Goal: Task Accomplishment & Management: Use online tool/utility

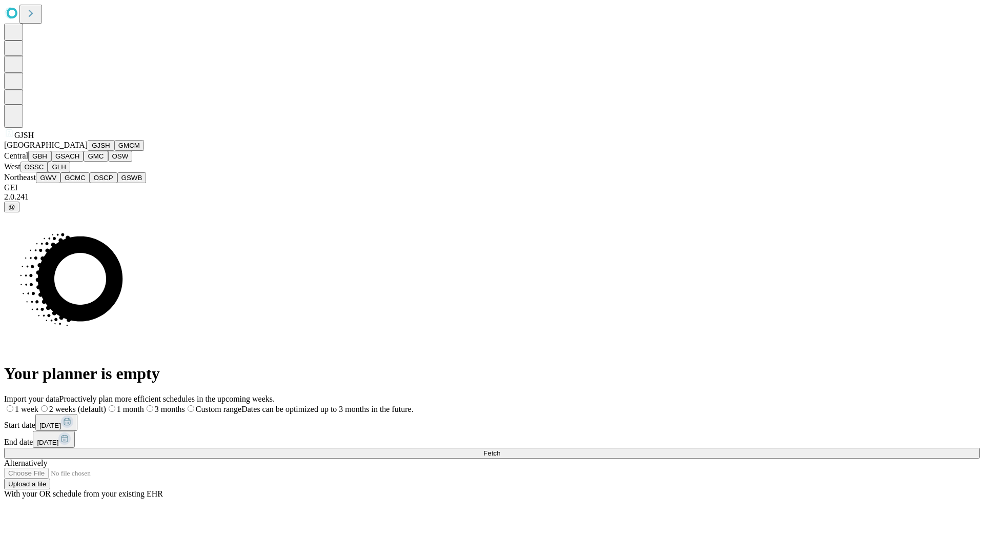
click at [88, 151] on button "GJSH" at bounding box center [101, 145] width 27 height 11
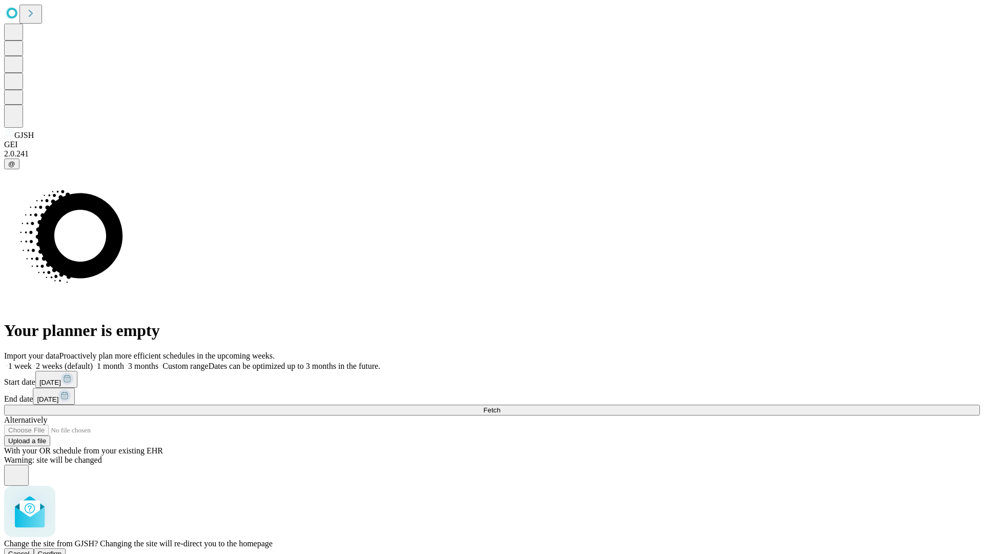
click at [62, 550] on span "Confirm" at bounding box center [50, 554] width 24 height 8
click at [93, 361] on label "2 weeks (default)" at bounding box center [62, 365] width 61 height 9
click at [500, 406] on span "Fetch" at bounding box center [491, 410] width 17 height 8
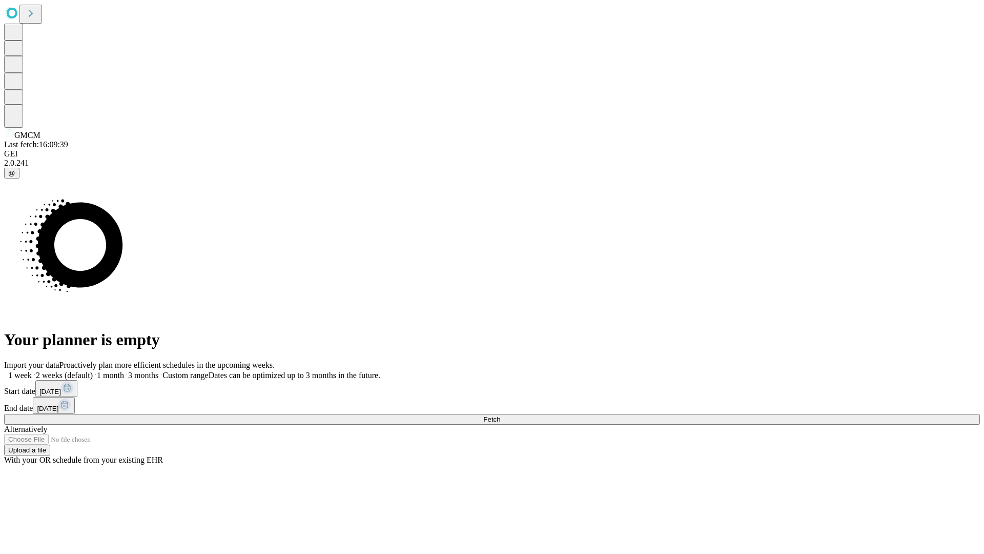
click at [93, 371] on label "2 weeks (default)" at bounding box center [62, 375] width 61 height 9
click at [500, 415] on span "Fetch" at bounding box center [491, 419] width 17 height 8
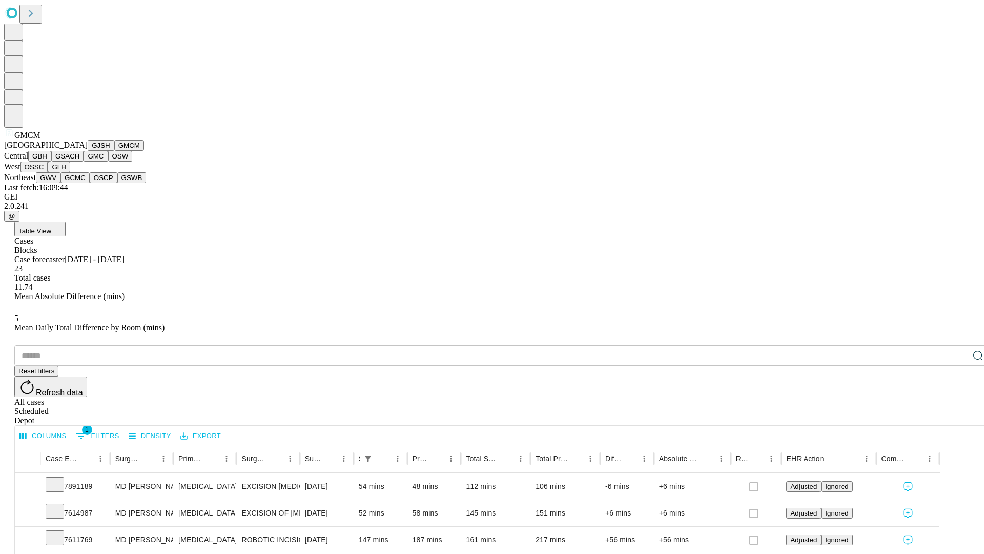
click at [51, 161] on button "GBH" at bounding box center [39, 156] width 23 height 11
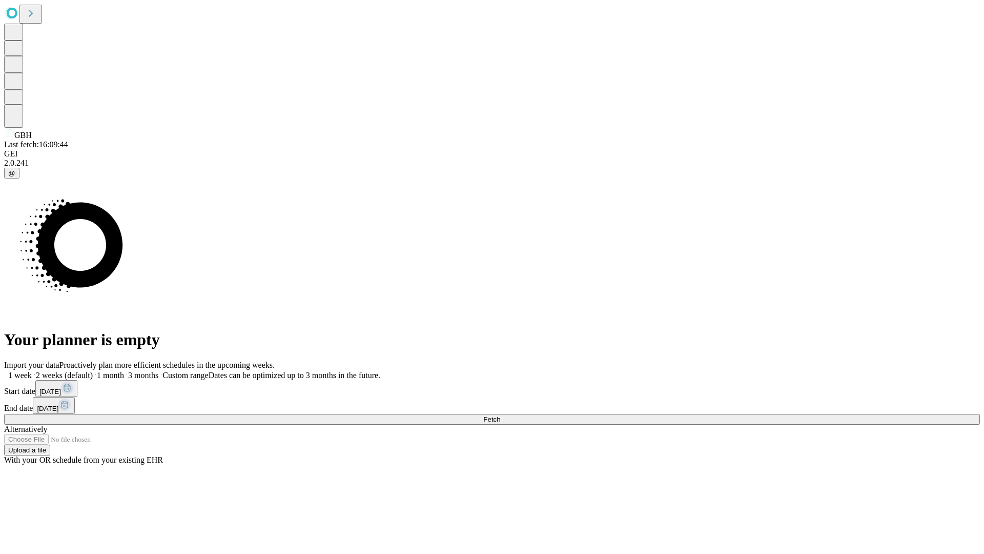
click at [93, 371] on label "2 weeks (default)" at bounding box center [62, 375] width 61 height 9
click at [500, 415] on span "Fetch" at bounding box center [491, 419] width 17 height 8
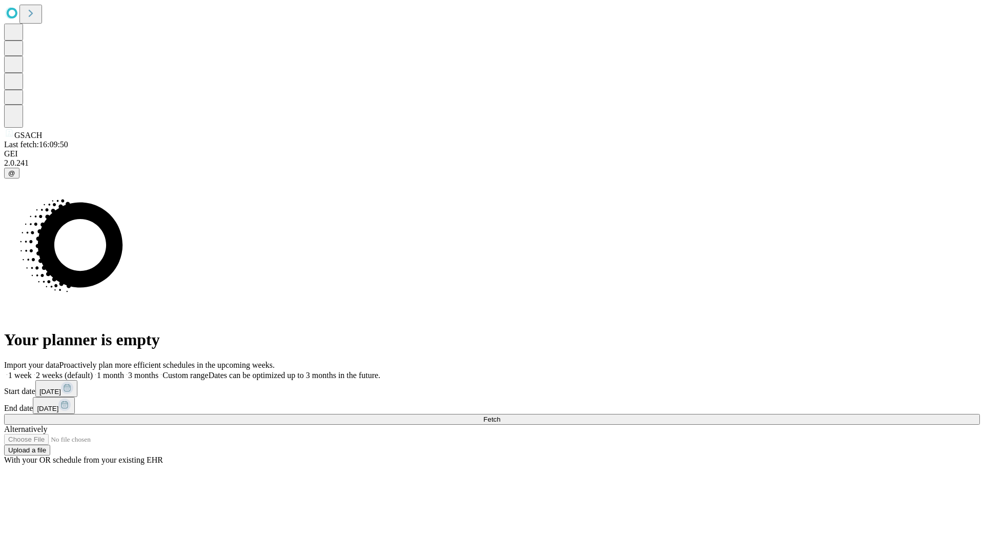
click at [93, 371] on label "2 weeks (default)" at bounding box center [62, 375] width 61 height 9
click at [500, 415] on span "Fetch" at bounding box center [491, 419] width 17 height 8
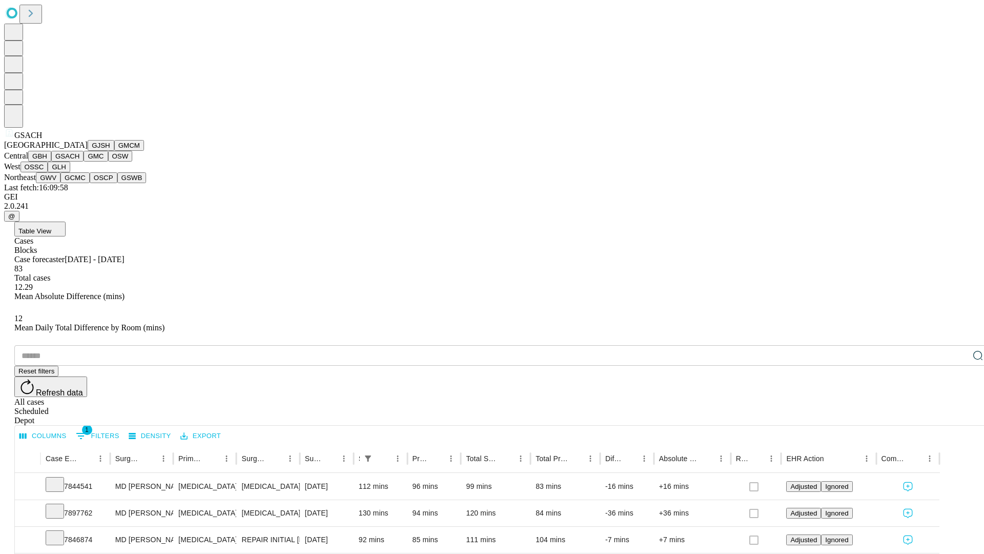
click at [84, 161] on button "GMC" at bounding box center [96, 156] width 24 height 11
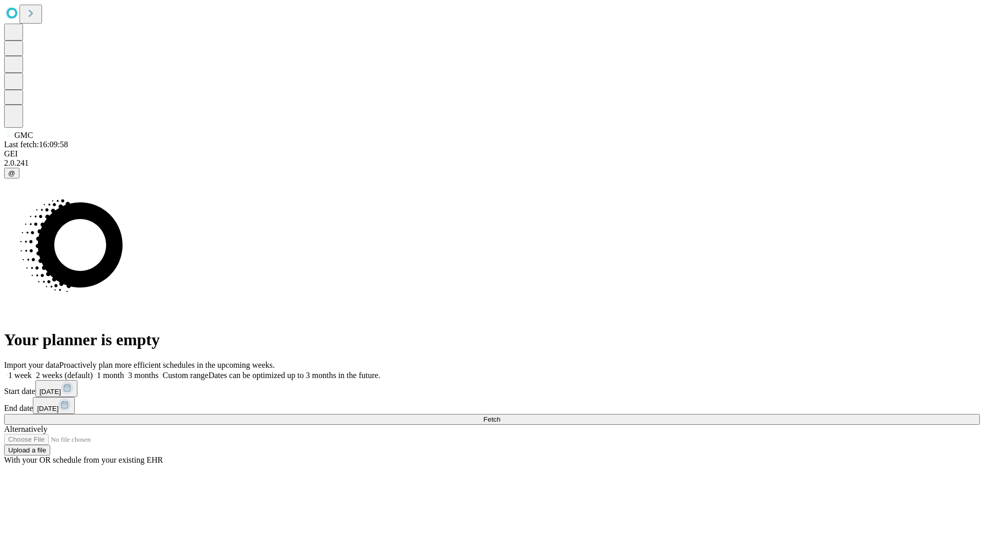
click at [93, 371] on label "2 weeks (default)" at bounding box center [62, 375] width 61 height 9
click at [500, 415] on span "Fetch" at bounding box center [491, 419] width 17 height 8
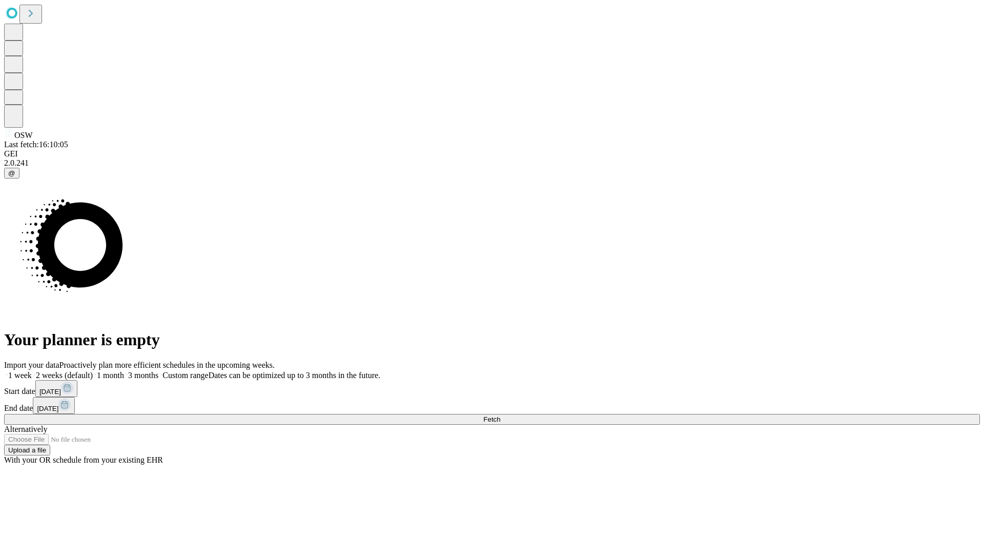
click at [93, 371] on label "2 weeks (default)" at bounding box center [62, 375] width 61 height 9
click at [500, 415] on span "Fetch" at bounding box center [491, 419] width 17 height 8
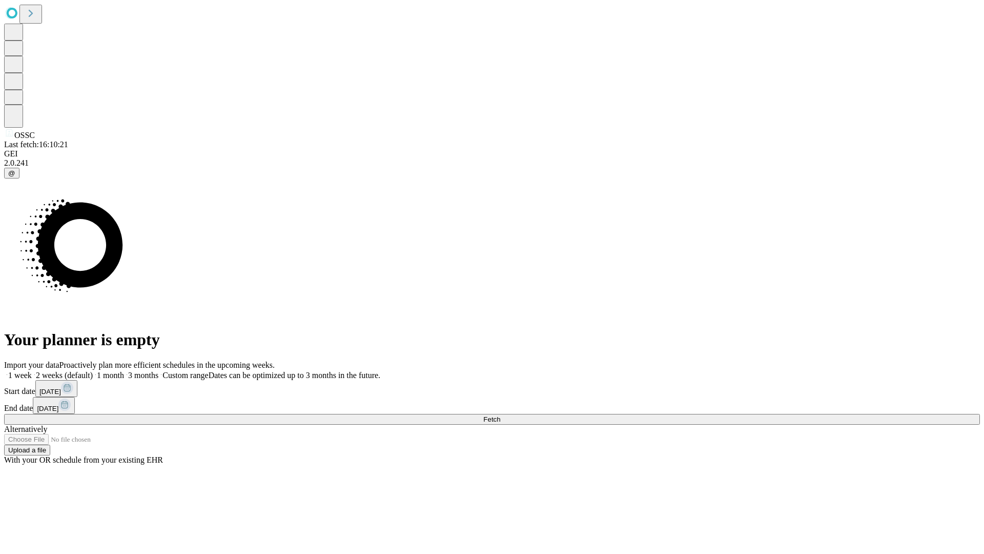
click at [93, 371] on label "2 weeks (default)" at bounding box center [62, 375] width 61 height 9
click at [500, 415] on span "Fetch" at bounding box center [491, 419] width 17 height 8
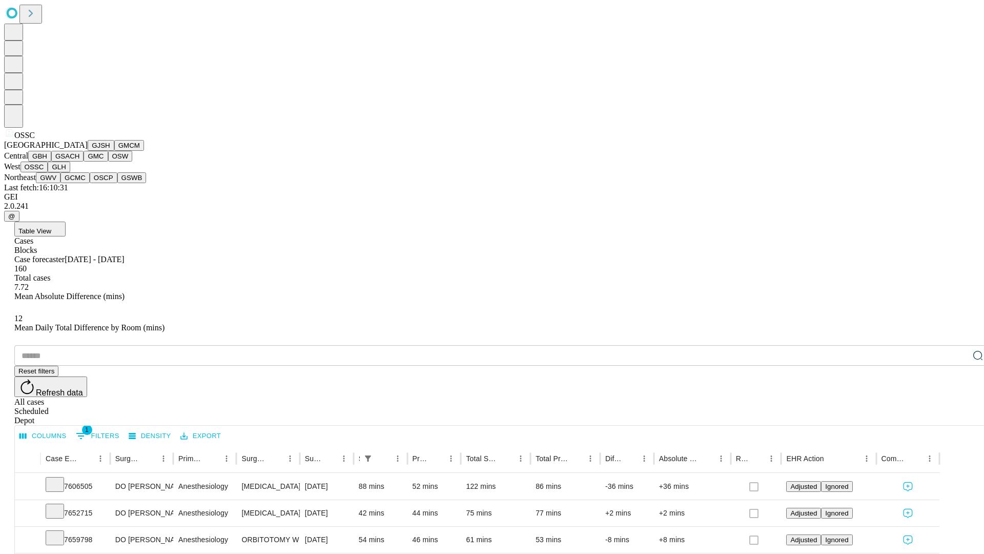
click at [70, 172] on button "GLH" at bounding box center [59, 166] width 22 height 11
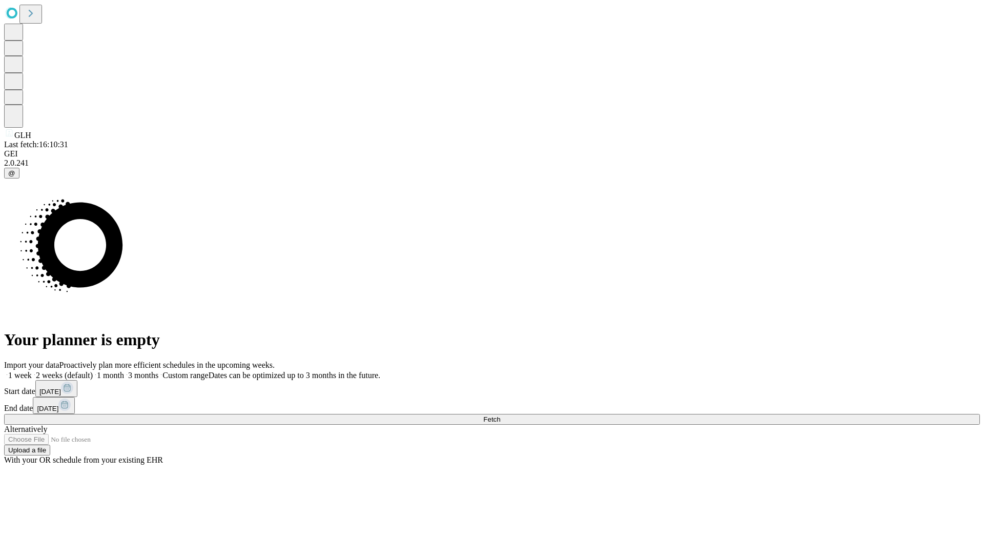
click at [93, 371] on label "2 weeks (default)" at bounding box center [62, 375] width 61 height 9
click at [500, 415] on span "Fetch" at bounding box center [491, 419] width 17 height 8
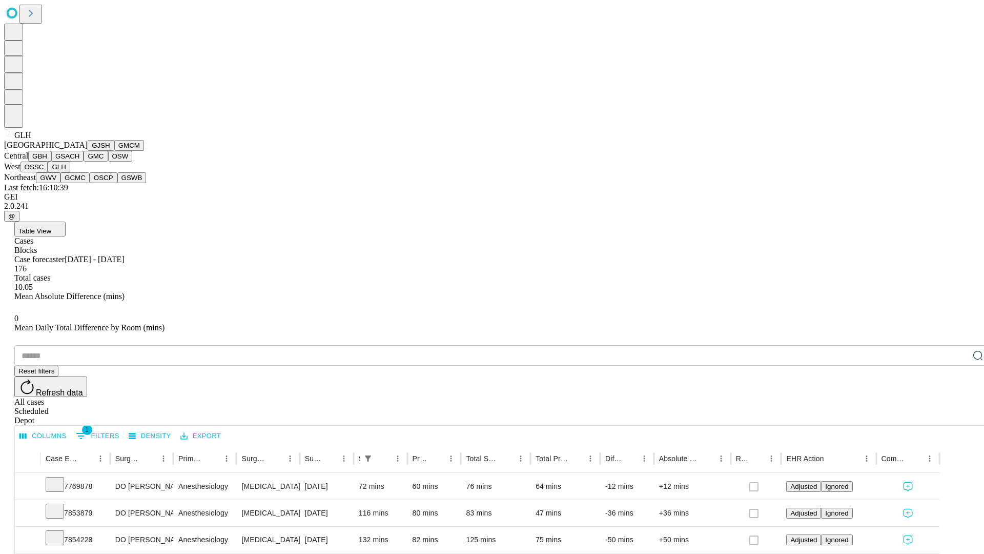
click at [60, 183] on button "GWV" at bounding box center [48, 177] width 25 height 11
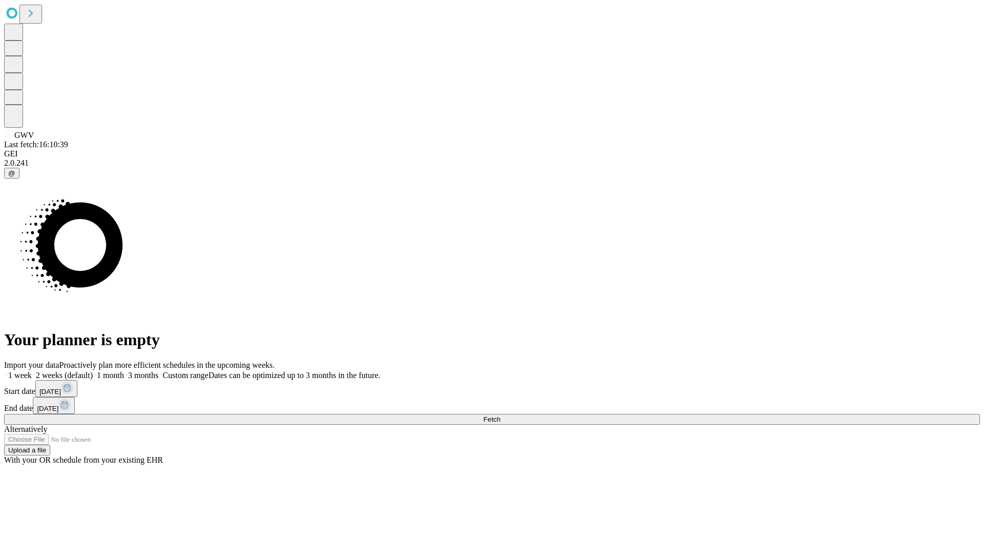
click at [93, 371] on label "2 weeks (default)" at bounding box center [62, 375] width 61 height 9
click at [500, 415] on span "Fetch" at bounding box center [491, 419] width 17 height 8
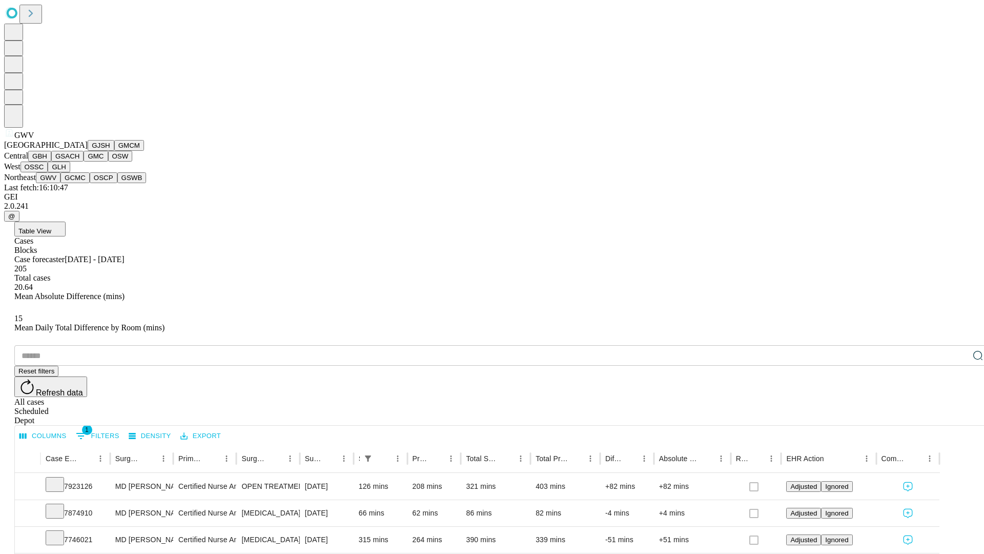
click at [79, 183] on button "GCMC" at bounding box center [74, 177] width 29 height 11
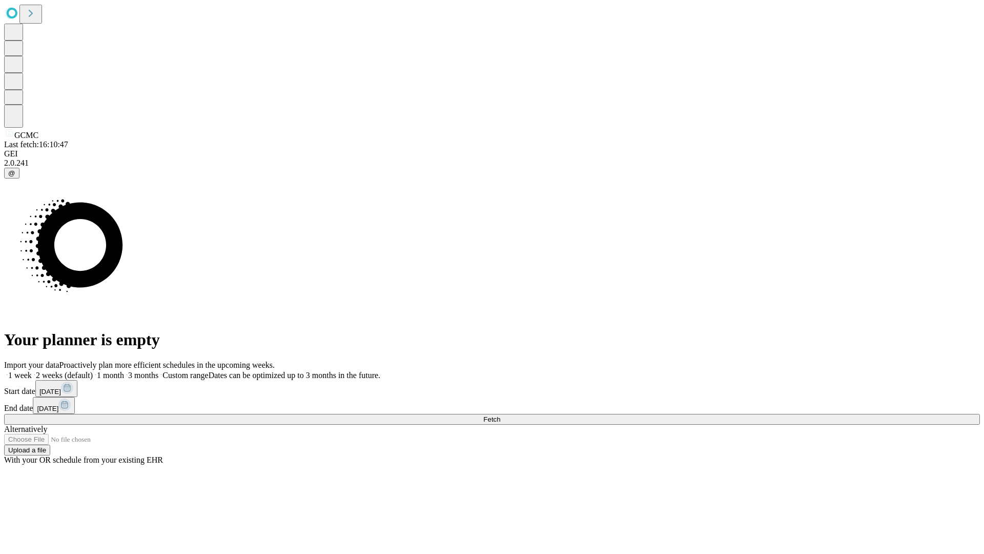
click at [500, 415] on span "Fetch" at bounding box center [491, 419] width 17 height 8
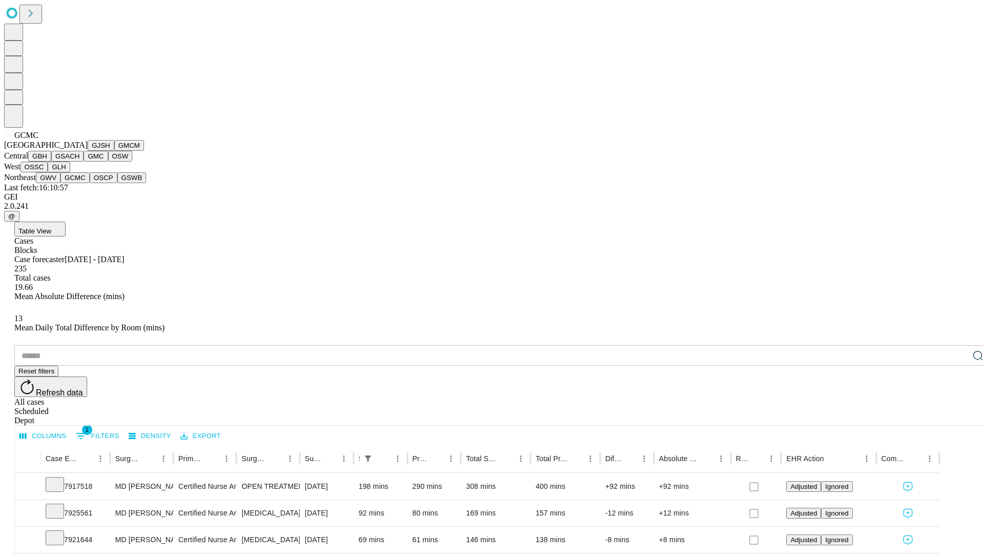
click at [90, 183] on button "OSCP" at bounding box center [104, 177] width 28 height 11
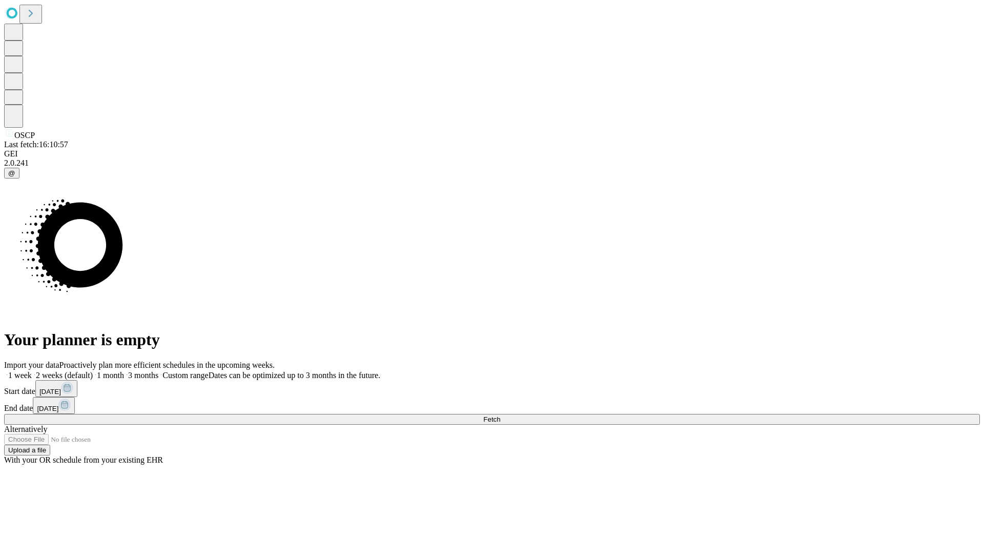
click at [93, 371] on label "2 weeks (default)" at bounding box center [62, 375] width 61 height 9
click at [500, 415] on span "Fetch" at bounding box center [491, 419] width 17 height 8
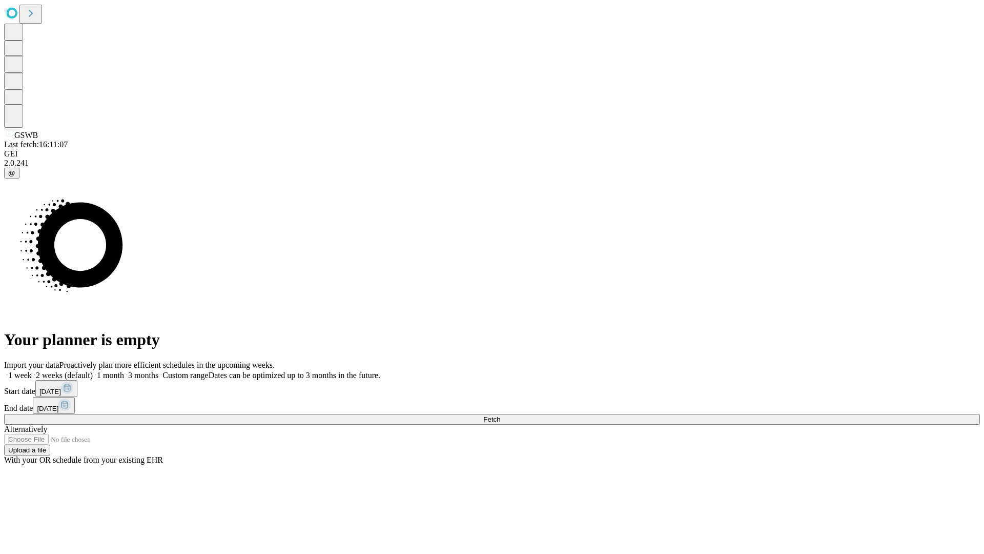
click at [93, 371] on label "2 weeks (default)" at bounding box center [62, 375] width 61 height 9
click at [500, 415] on span "Fetch" at bounding box center [491, 419] width 17 height 8
